Goal: Task Accomplishment & Management: Use online tool/utility

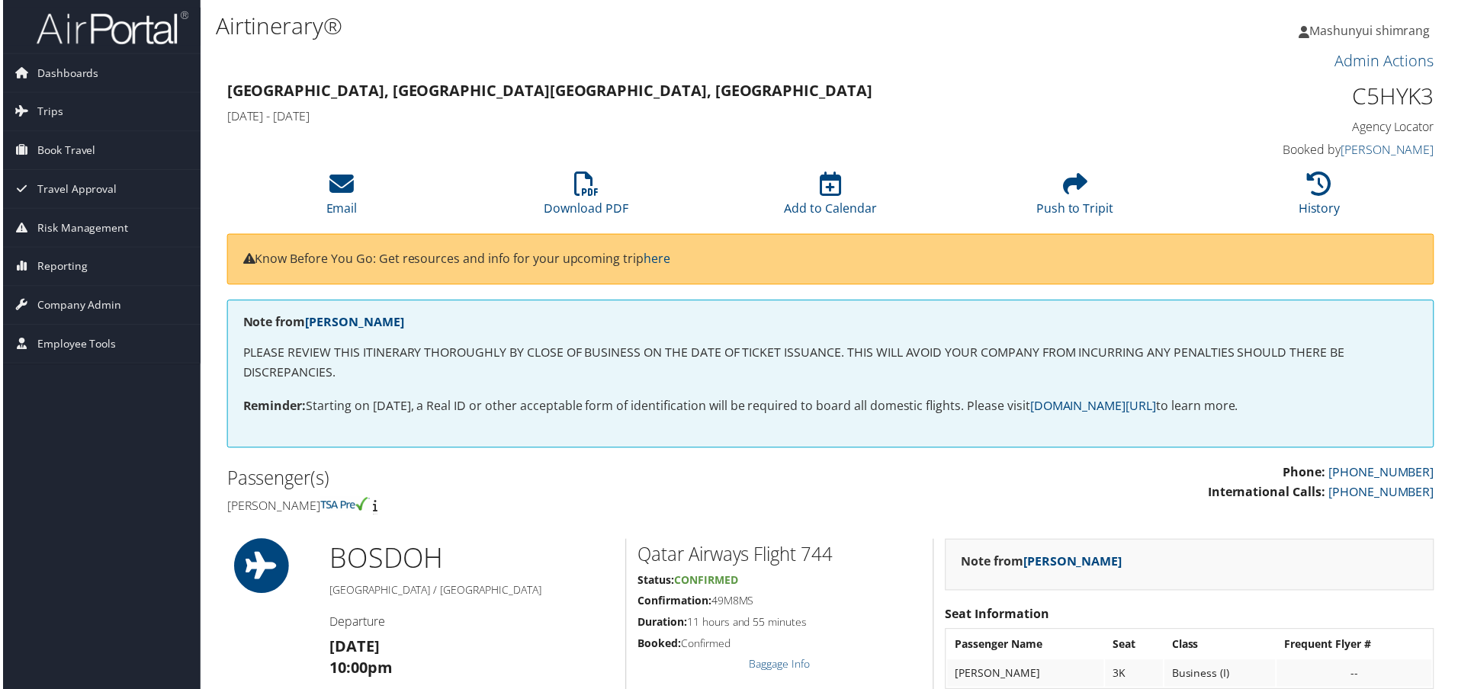
drag, startPoint x: 0, startPoint y: 0, endPoint x: 105, endPoint y: 21, distance: 107.2
click at [105, 21] on img at bounding box center [110, 28] width 153 height 36
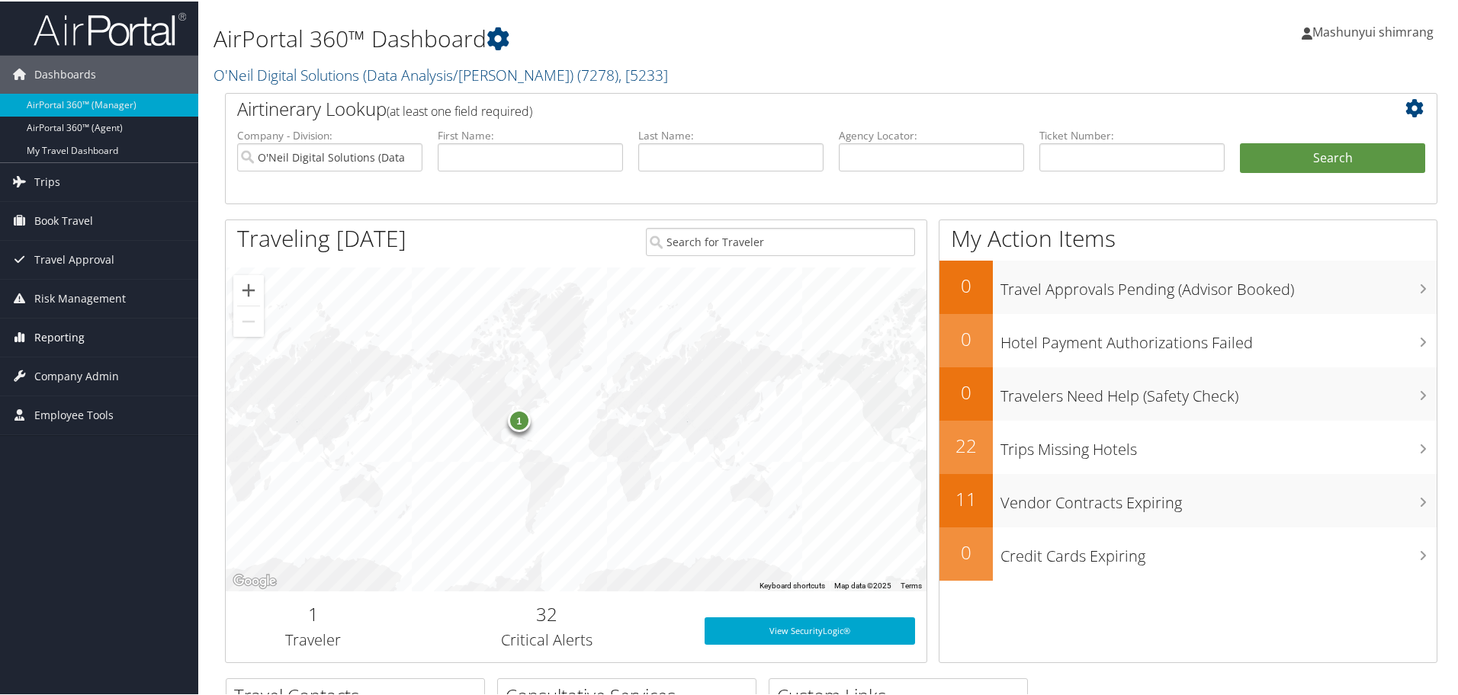
click at [47, 333] on span "Reporting" at bounding box center [59, 336] width 50 height 38
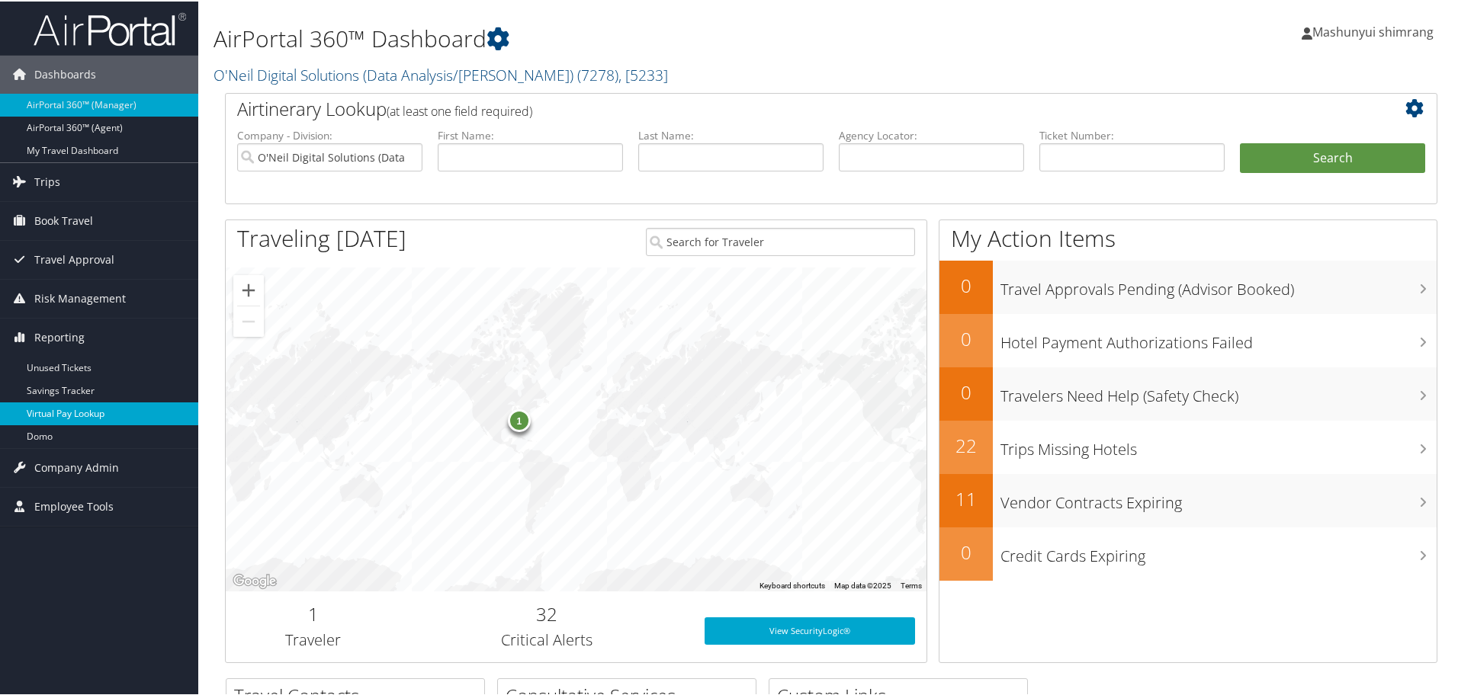
click at [69, 413] on link "Virtual Pay Lookup" at bounding box center [99, 412] width 198 height 23
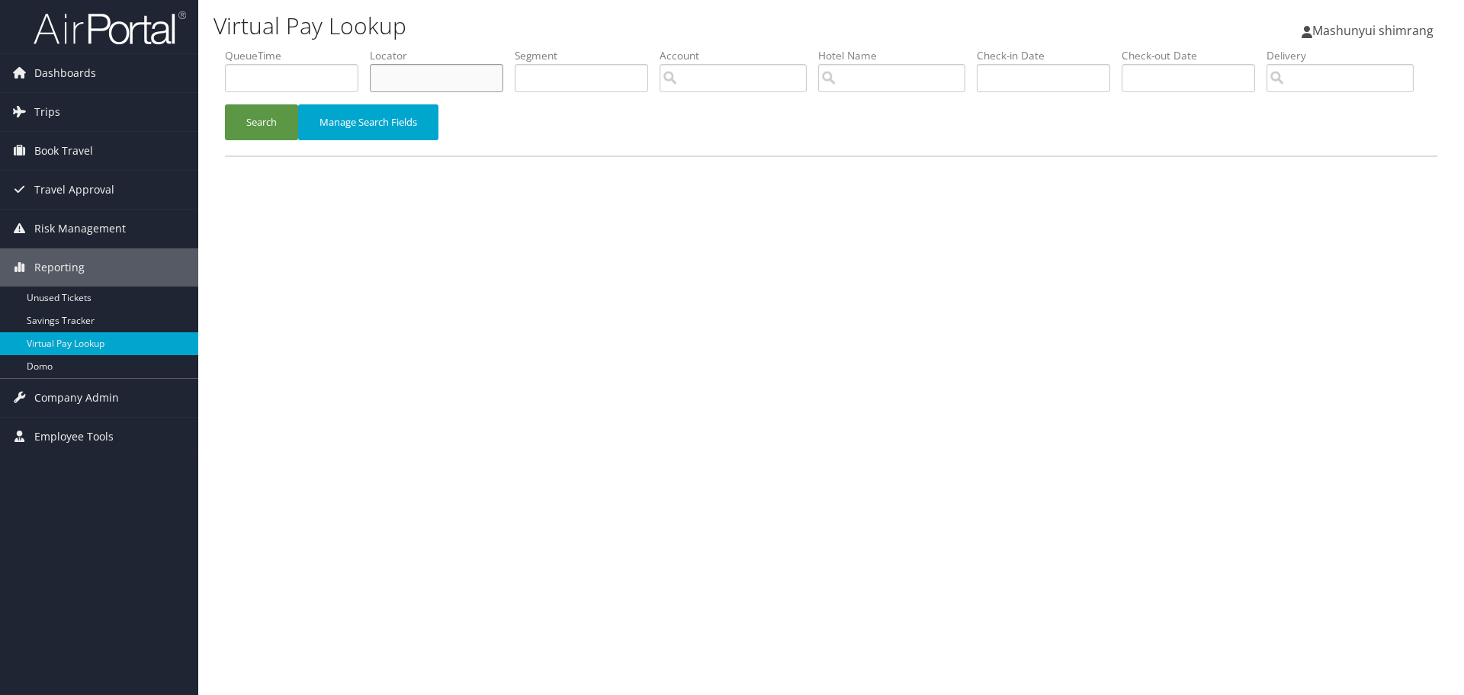
click at [420, 82] on input "text" at bounding box center [436, 78] width 133 height 28
paste input "UFEPZD"
type input "UFEPZD"
click at [261, 140] on button "Search" at bounding box center [261, 122] width 73 height 36
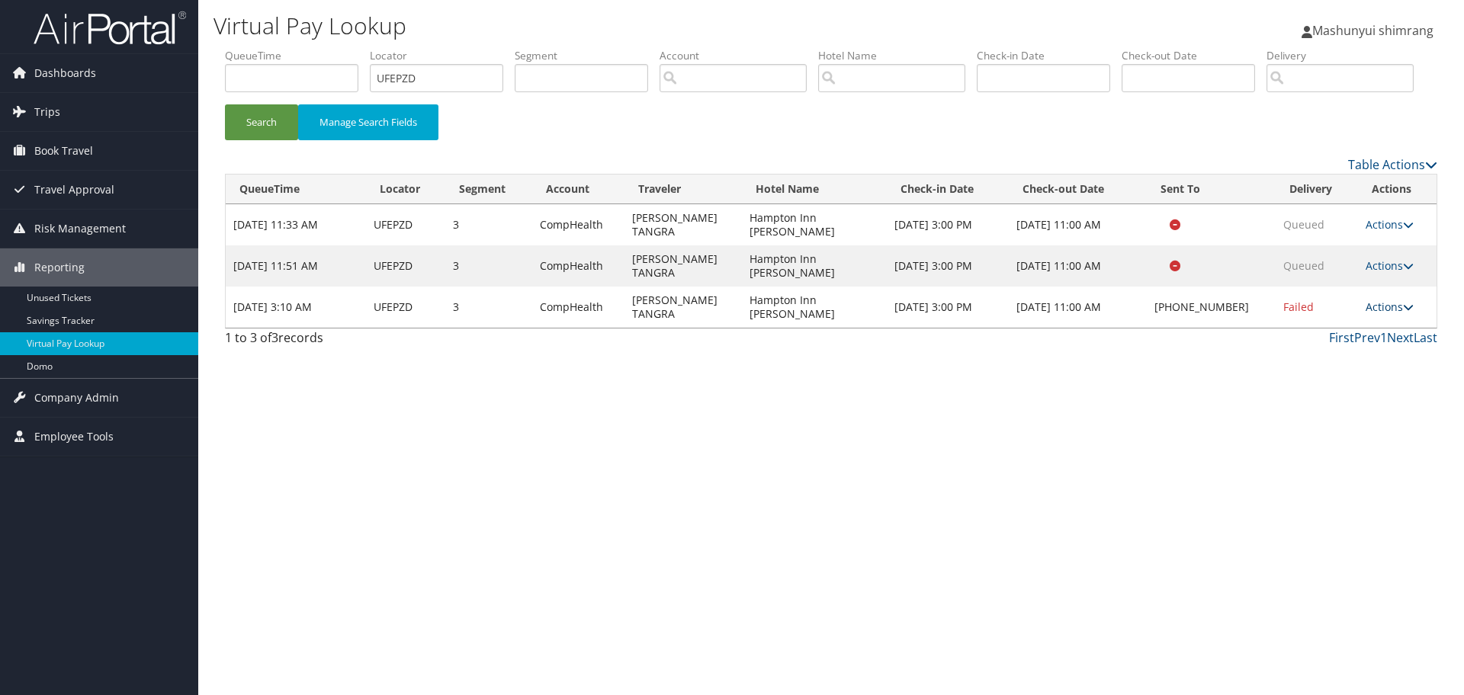
click at [1399, 314] on link "Actions" at bounding box center [1390, 307] width 48 height 14
click at [1375, 308] on link "Resend" at bounding box center [1342, 295] width 130 height 26
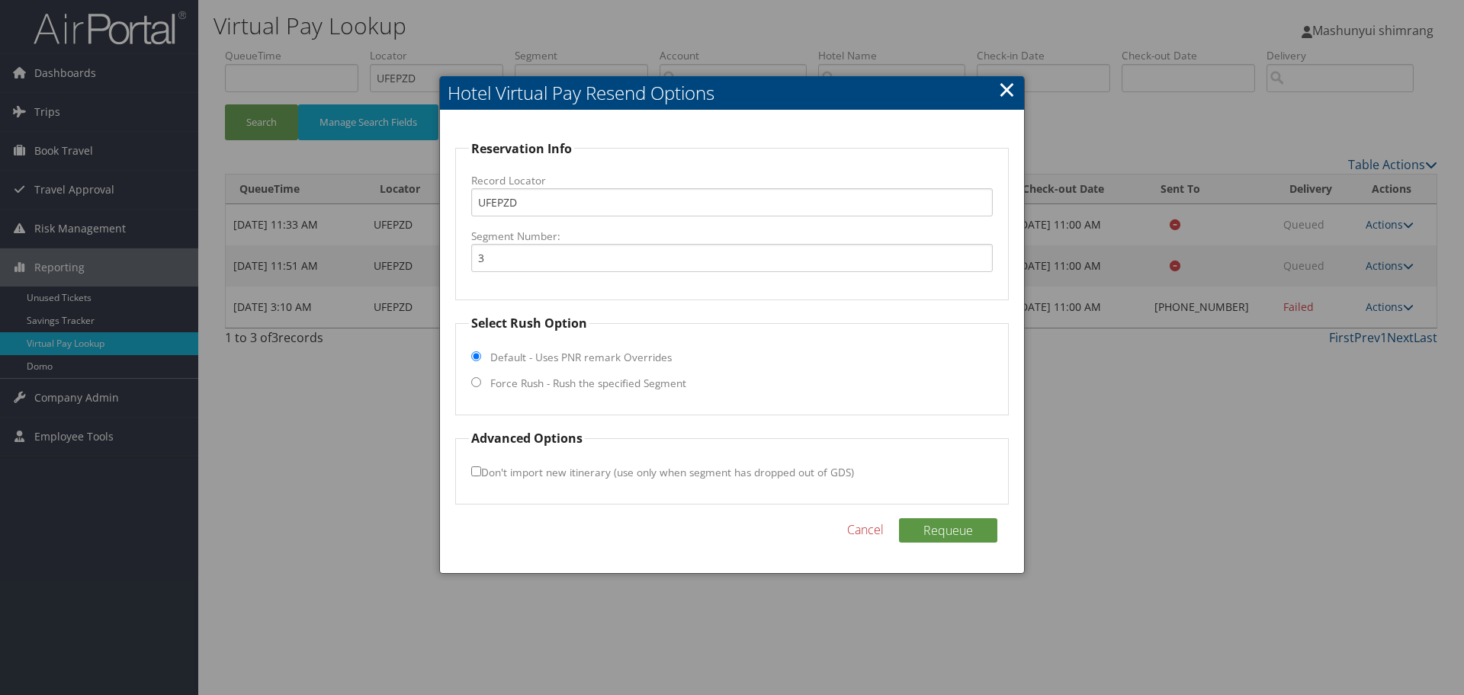
click at [475, 385] on input "Force Rush - Rush the specified Segment" at bounding box center [476, 382] width 10 height 10
radio input "true"
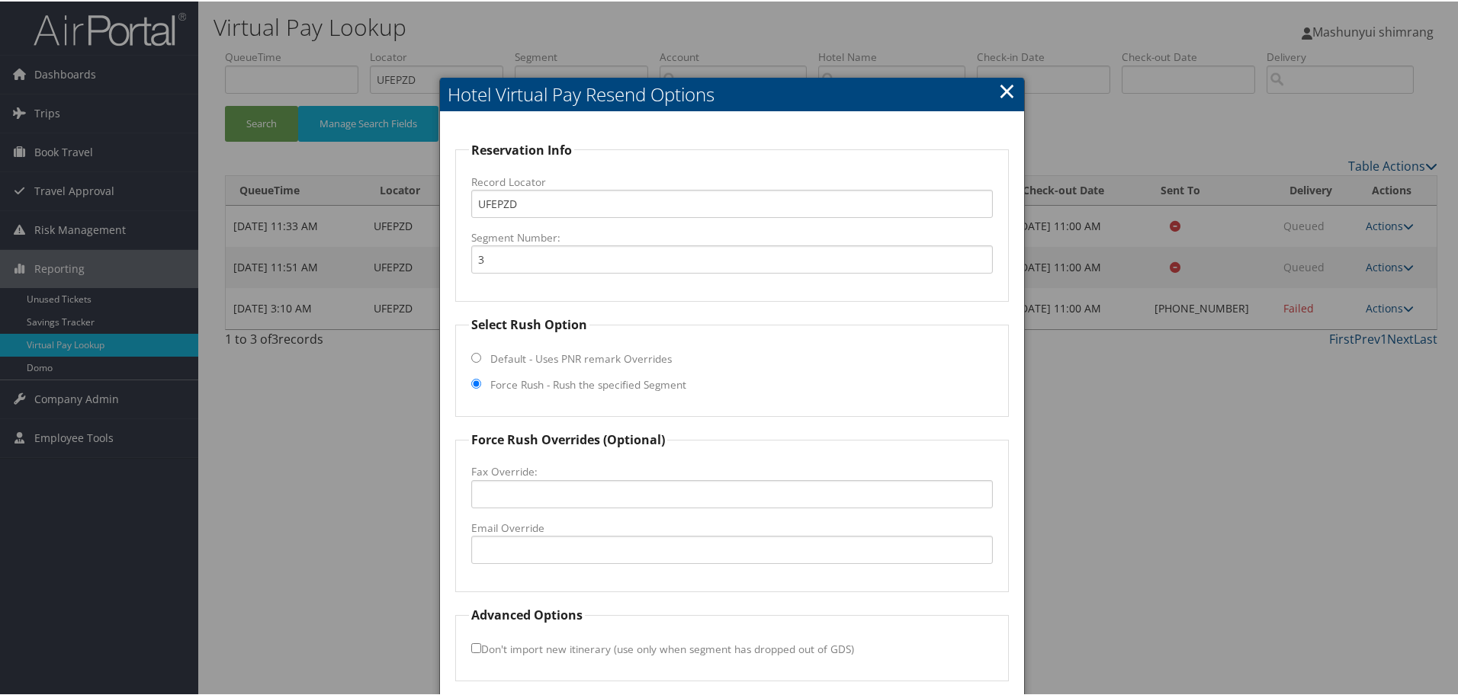
click at [1004, 84] on link "×" at bounding box center [1007, 89] width 18 height 31
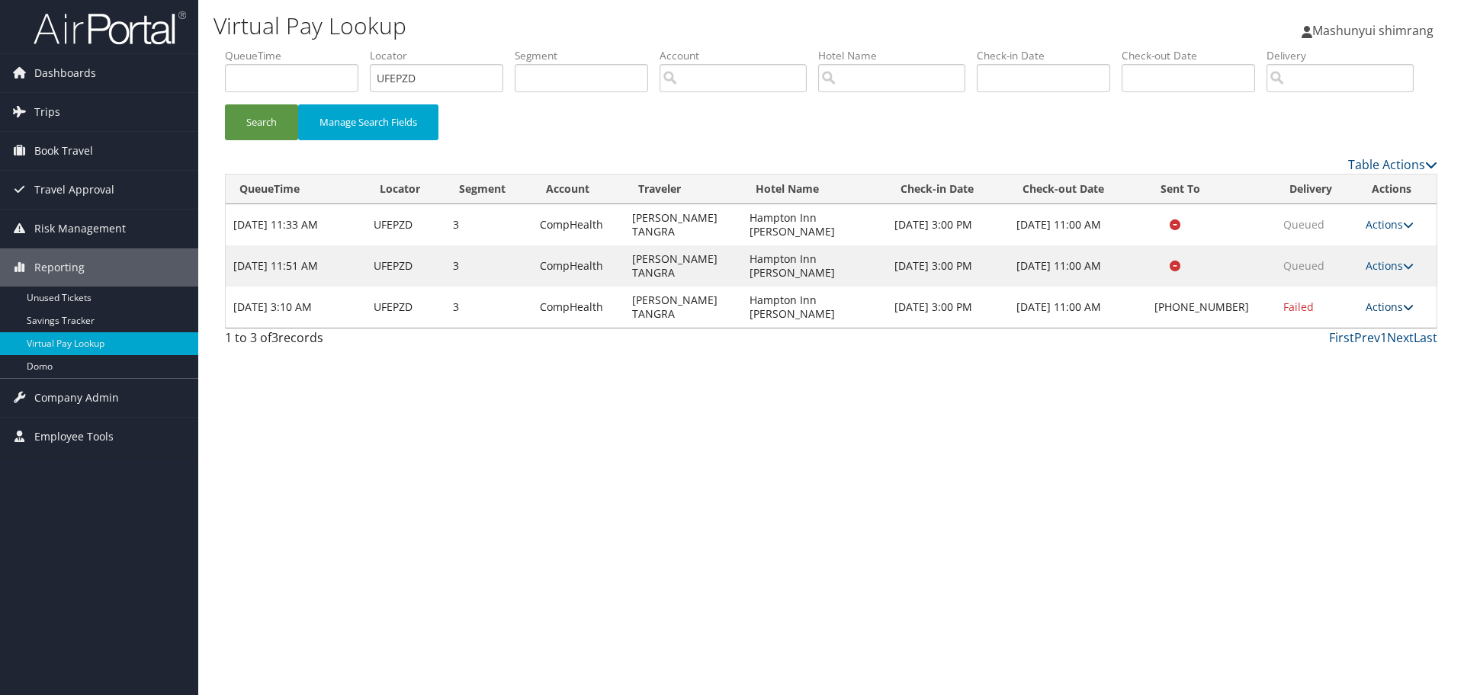
click at [1400, 314] on link "Actions" at bounding box center [1390, 307] width 48 height 14
click at [813, 422] on div "Virtual Pay Lookup Mashunyui shimrang Mashunyui shimrang My Settings Travel Age…" at bounding box center [831, 347] width 1266 height 695
click at [1396, 314] on link "Actions" at bounding box center [1390, 307] width 48 height 14
click at [1304, 308] on link "Resend" at bounding box center [1342, 295] width 130 height 26
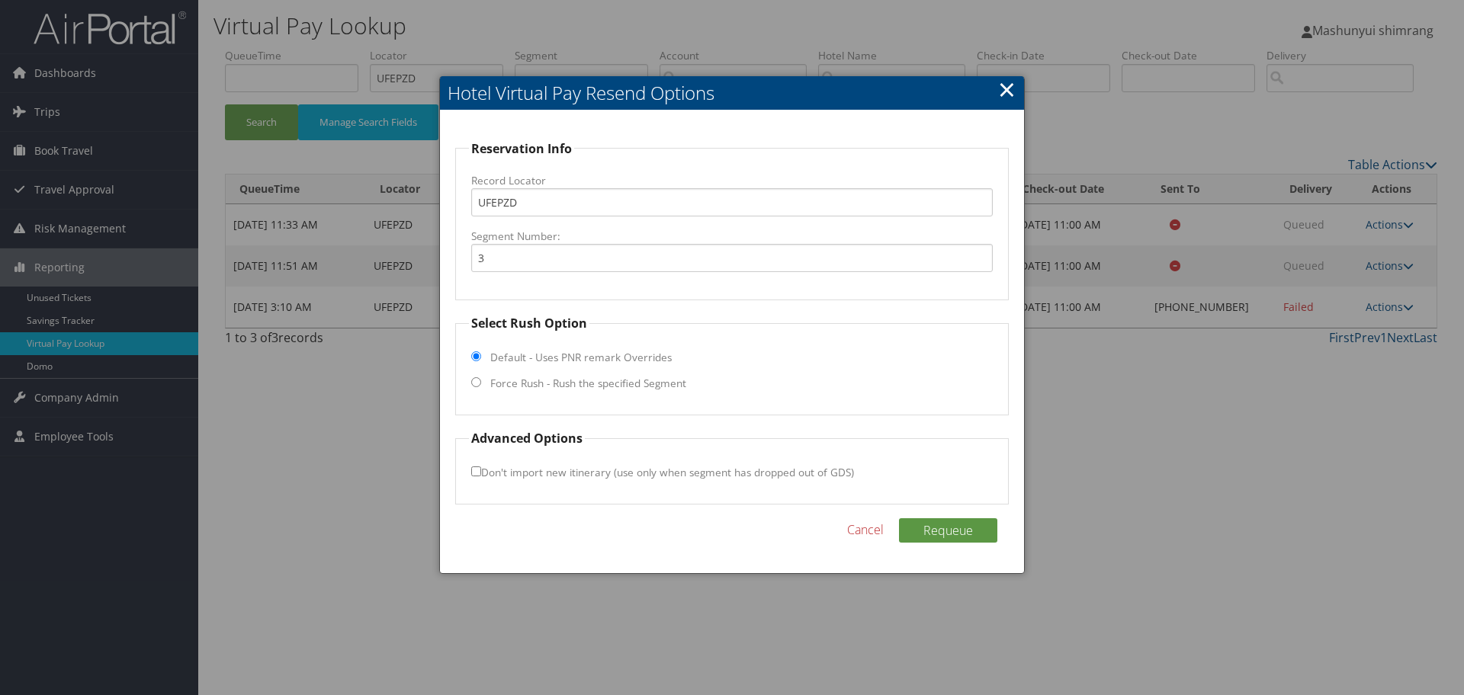
click at [471, 382] on input "Force Rush - Rush the specified Segment" at bounding box center [476, 382] width 10 height 10
radio input "true"
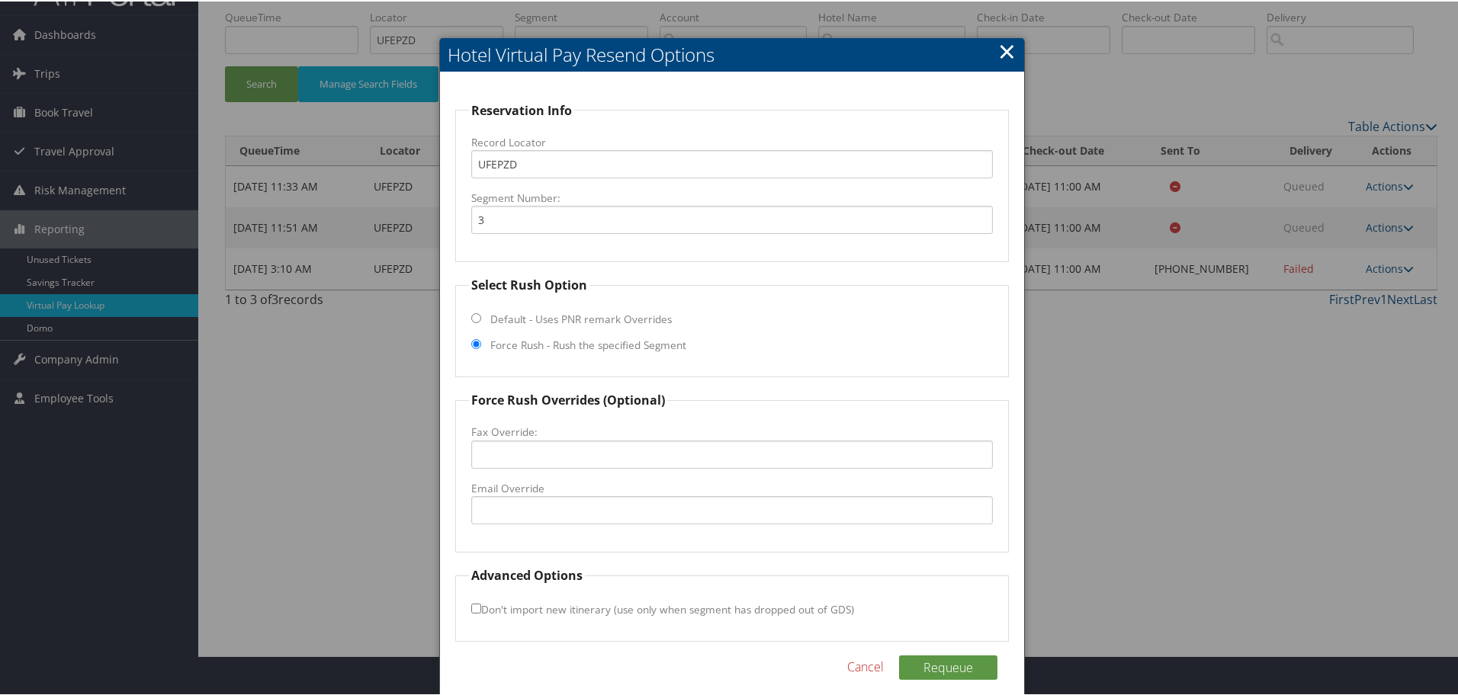
scroll to position [54, 0]
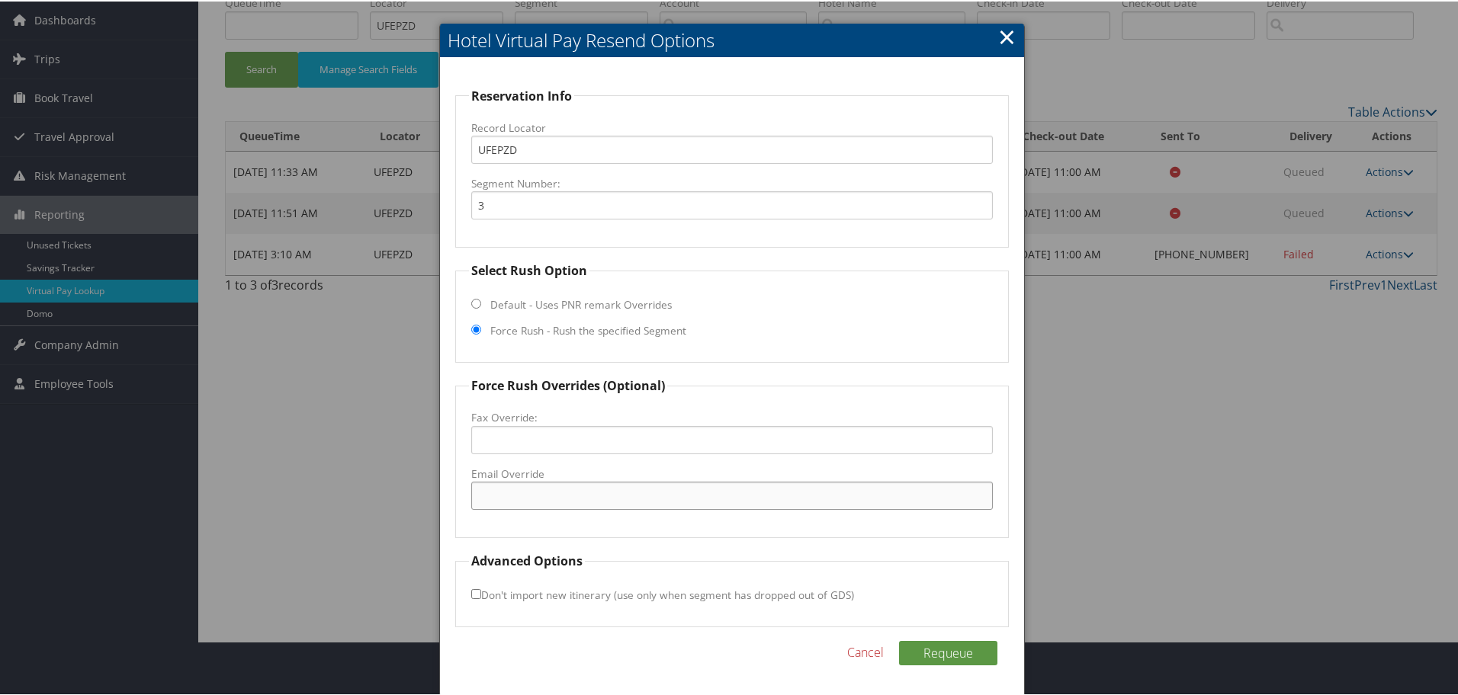
click at [503, 488] on input "Email Override" at bounding box center [732, 494] width 522 height 28
type input "[PERSON_NAME][EMAIL_ADDRESS][PERSON_NAME][DOMAIN_NAME]"
click at [935, 652] on button "Requeue" at bounding box center [948, 652] width 98 height 24
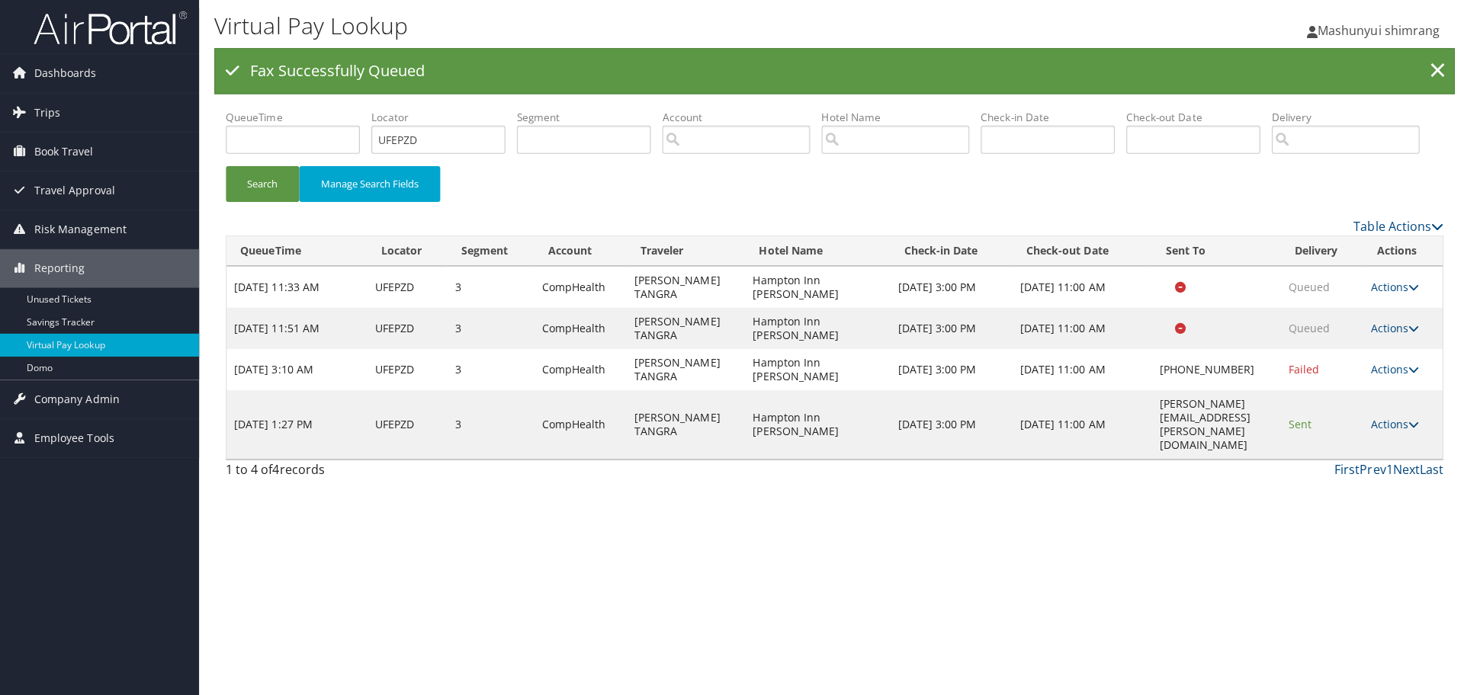
scroll to position [0, 0]
